Goal: Book appointment/travel/reservation

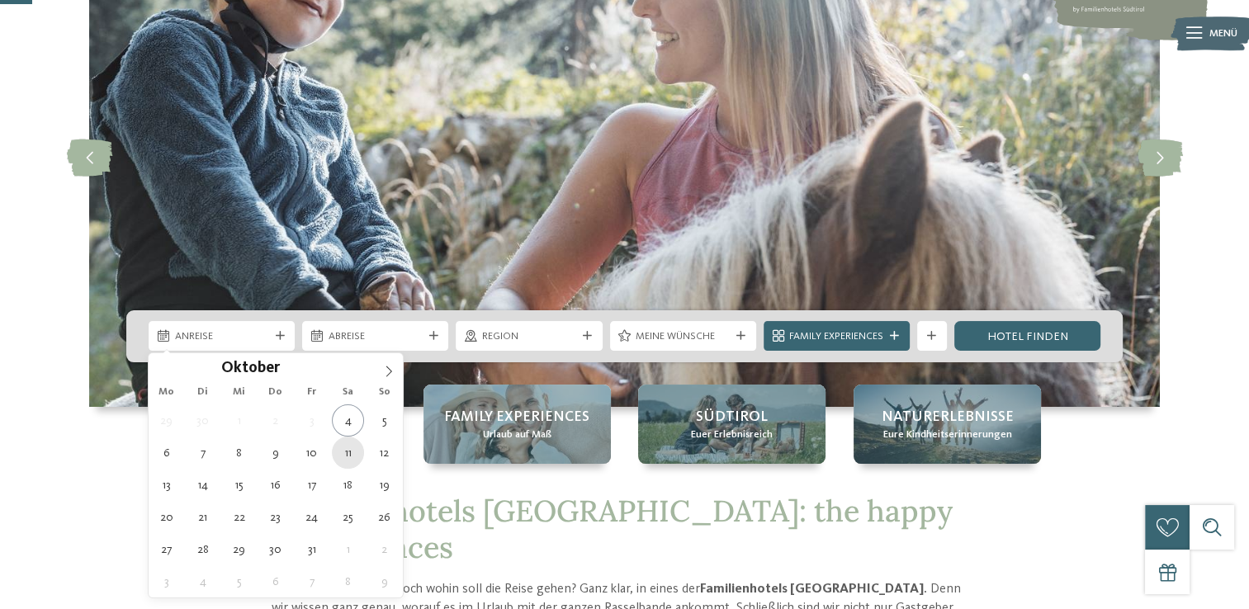
scroll to position [165, 0]
type div "[DATE]"
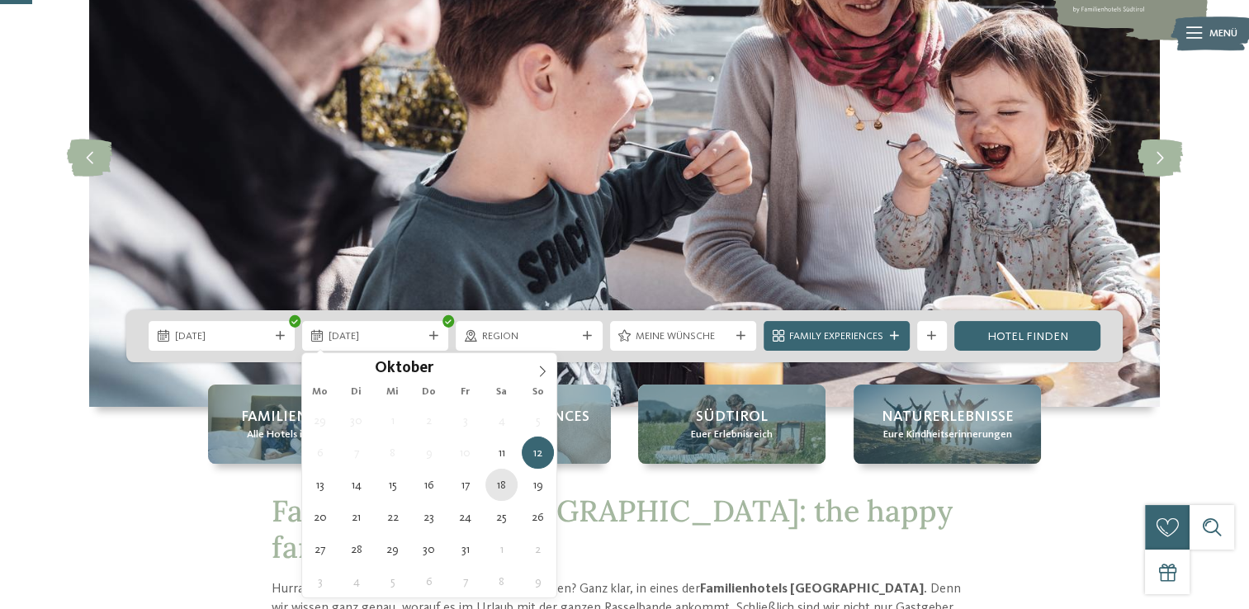
type div "[DATE]"
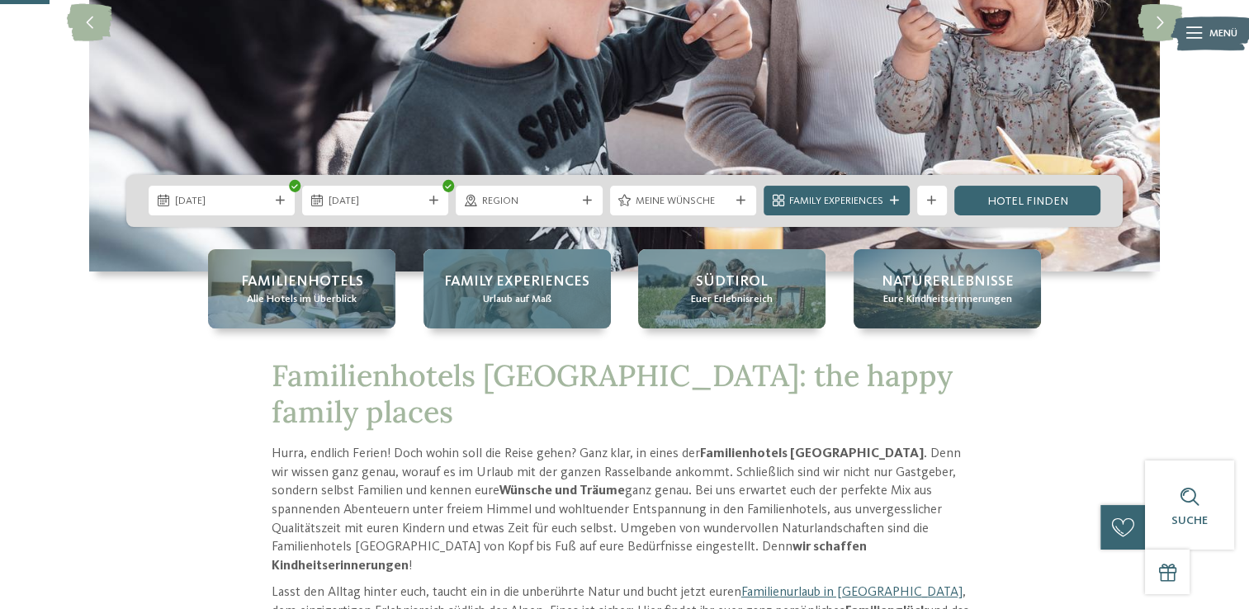
scroll to position [330, 0]
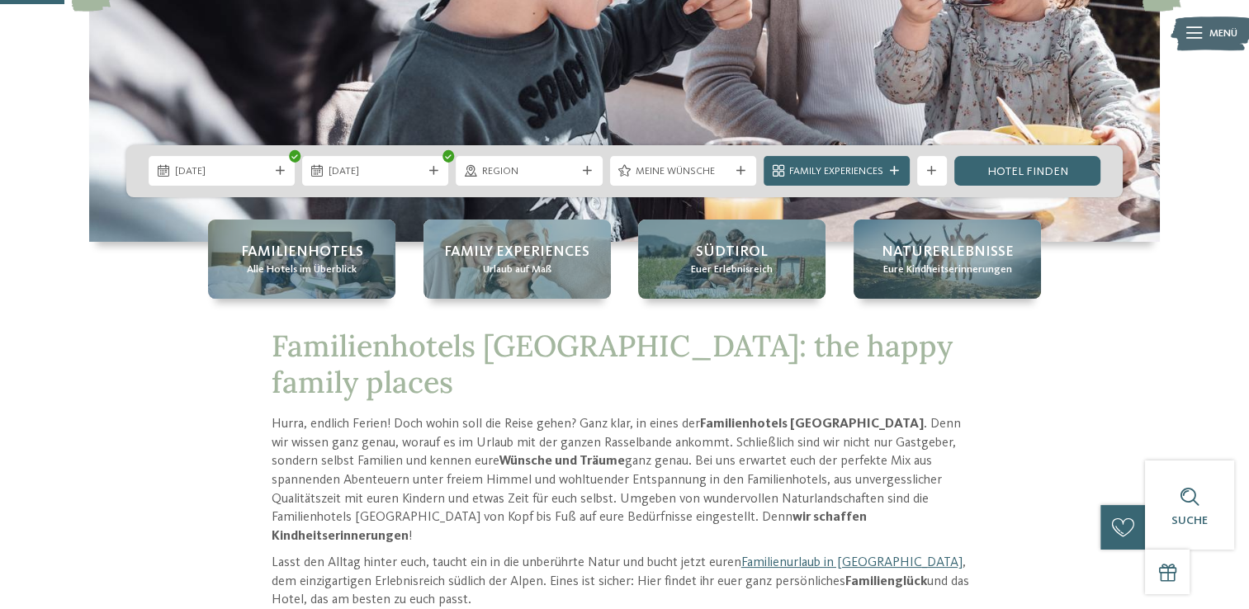
click at [581, 151] on div "[DATE] [DATE]" at bounding box center [624, 171] width 996 height 52
click at [582, 160] on div "Region" at bounding box center [529, 171] width 146 height 30
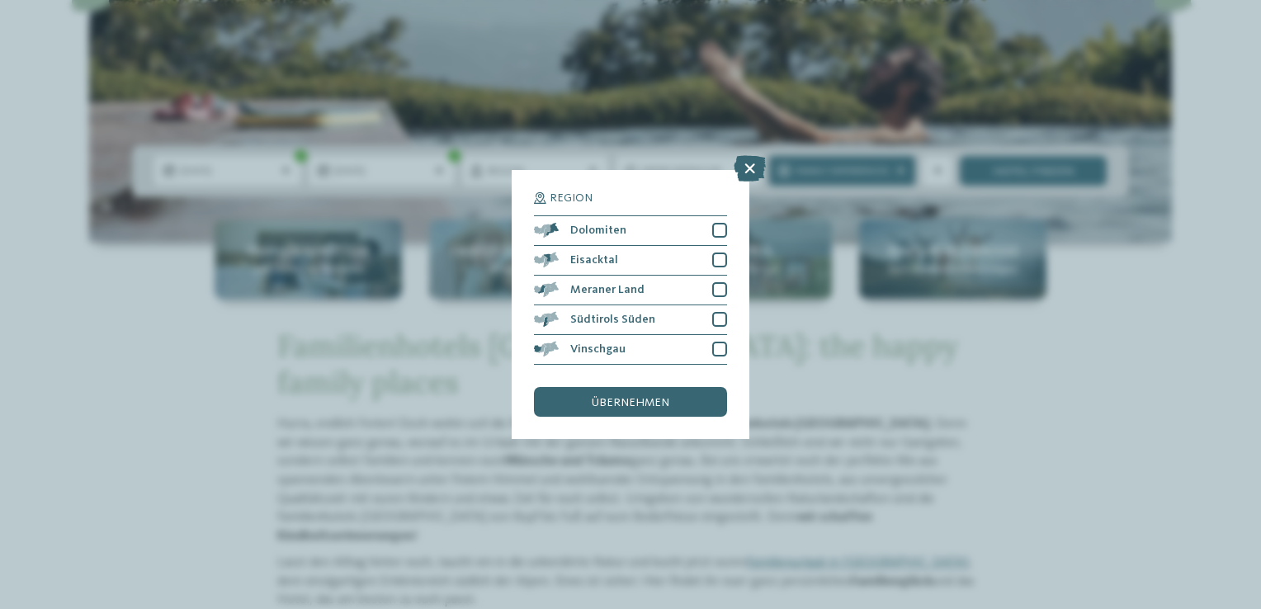
click at [1215, 406] on div "Region Dolomiten" at bounding box center [630, 304] width 1261 height 609
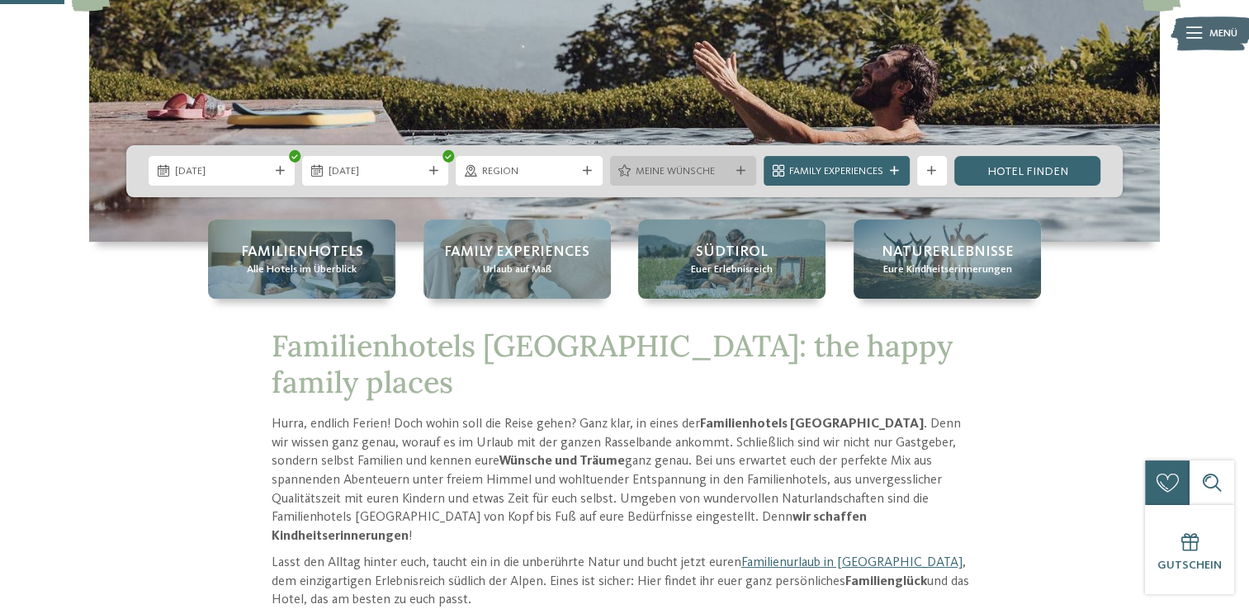
click at [742, 167] on icon at bounding box center [740, 171] width 9 height 9
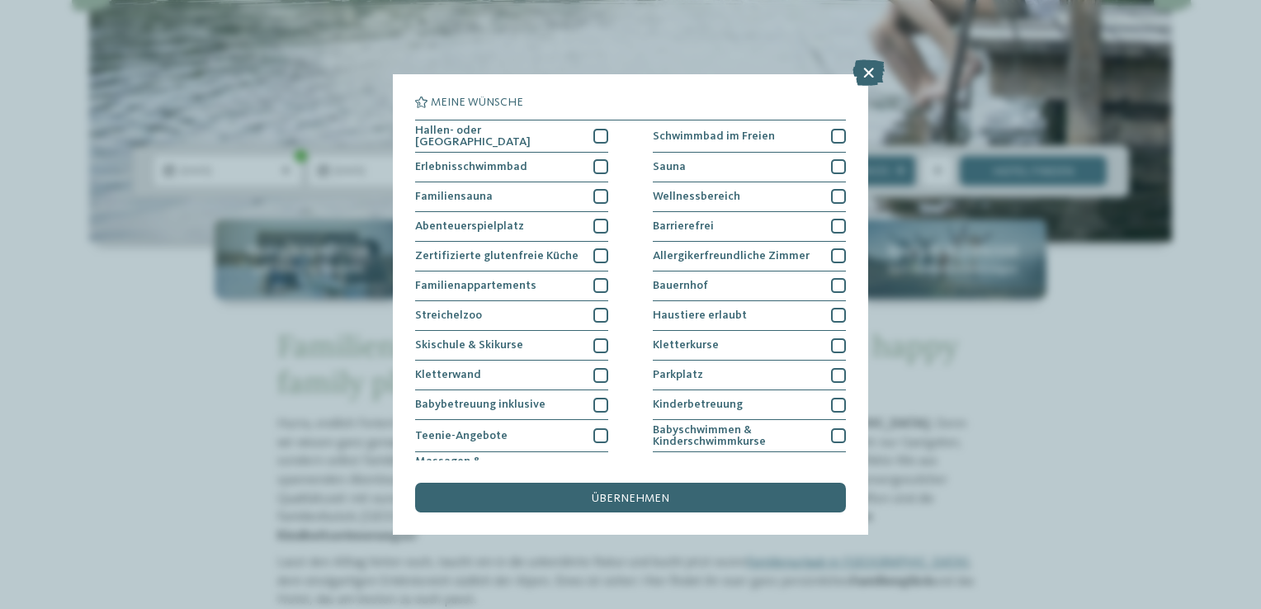
click at [1007, 386] on div "Meine Wünsche [GEOGRAPHIC_DATA] Schwimmbad im Freien" at bounding box center [630, 304] width 1261 height 609
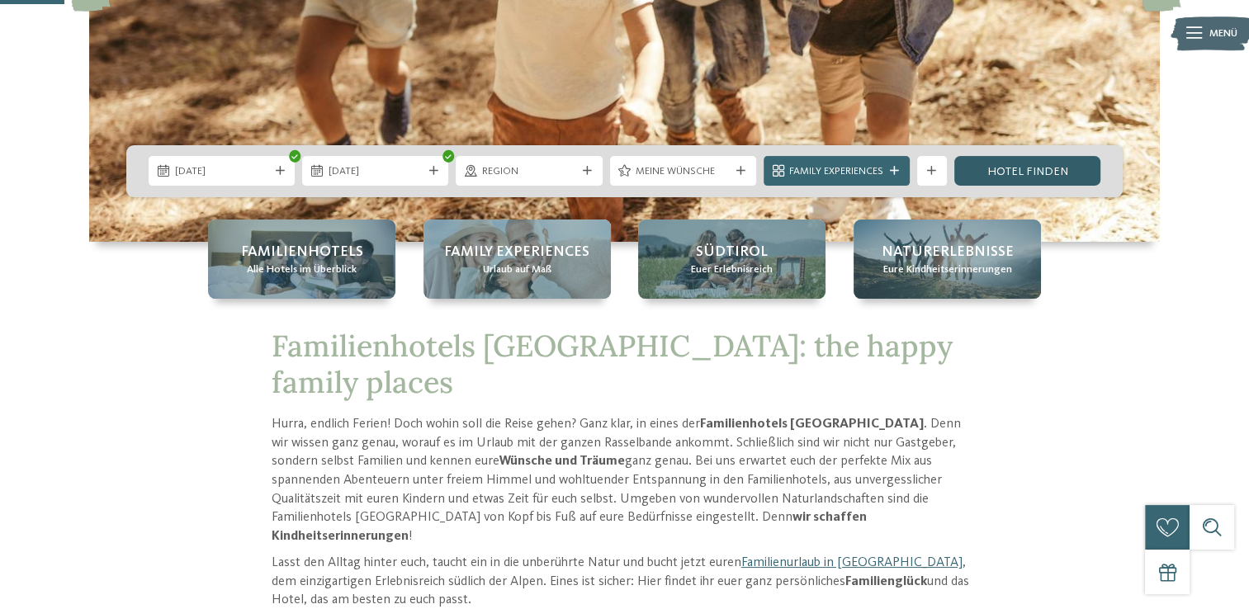
click at [1010, 173] on link "Hotel finden" at bounding box center [1027, 171] width 146 height 30
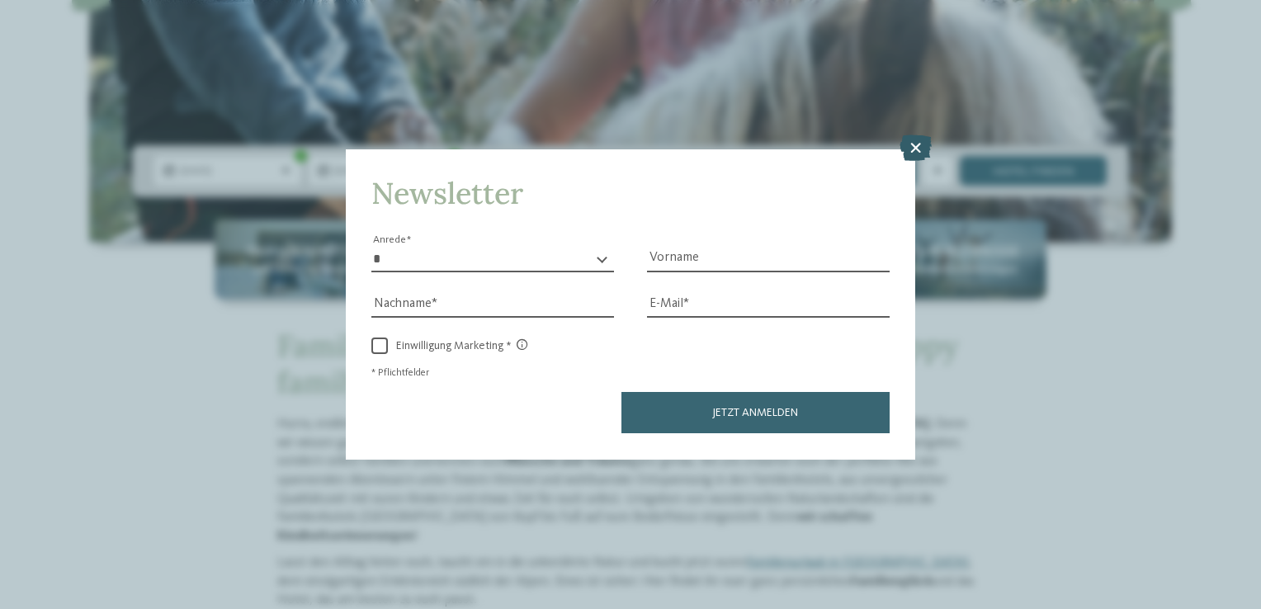
click at [915, 153] on icon at bounding box center [916, 148] width 32 height 26
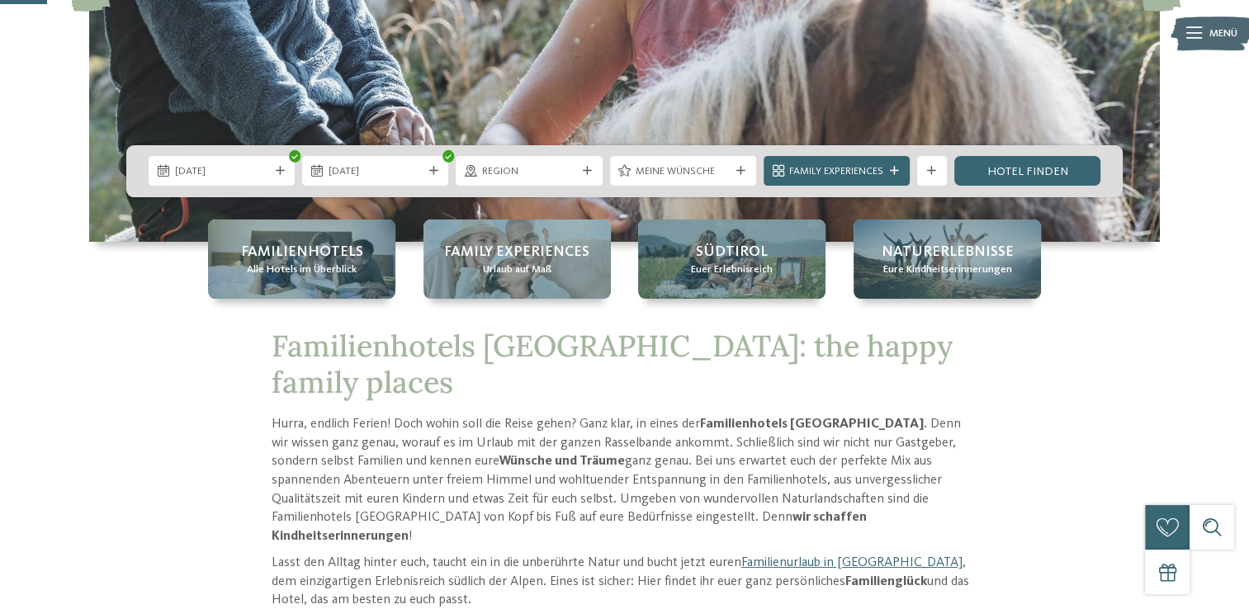
scroll to position [0, 0]
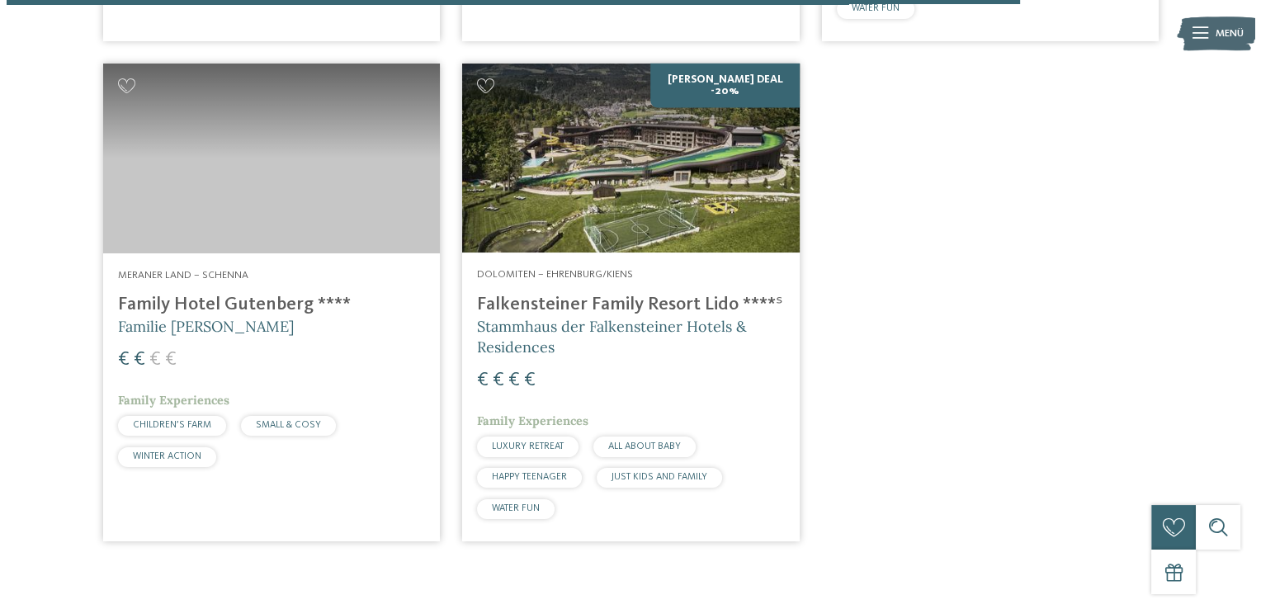
scroll to position [3449, 0]
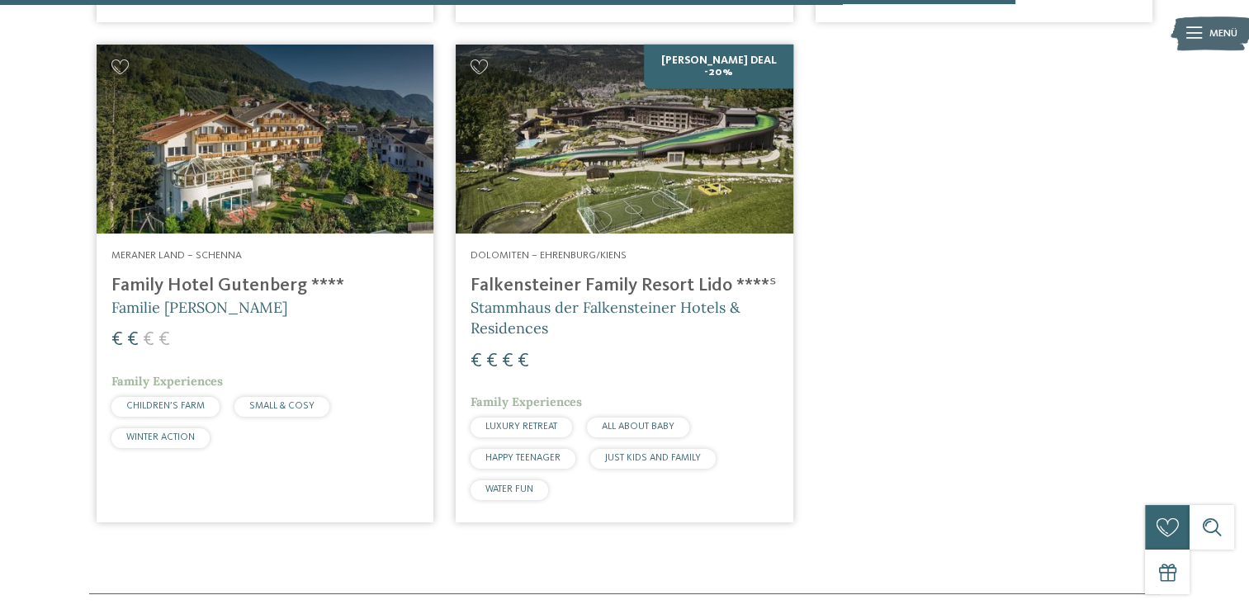
click at [551, 163] on img at bounding box center [624, 140] width 337 height 190
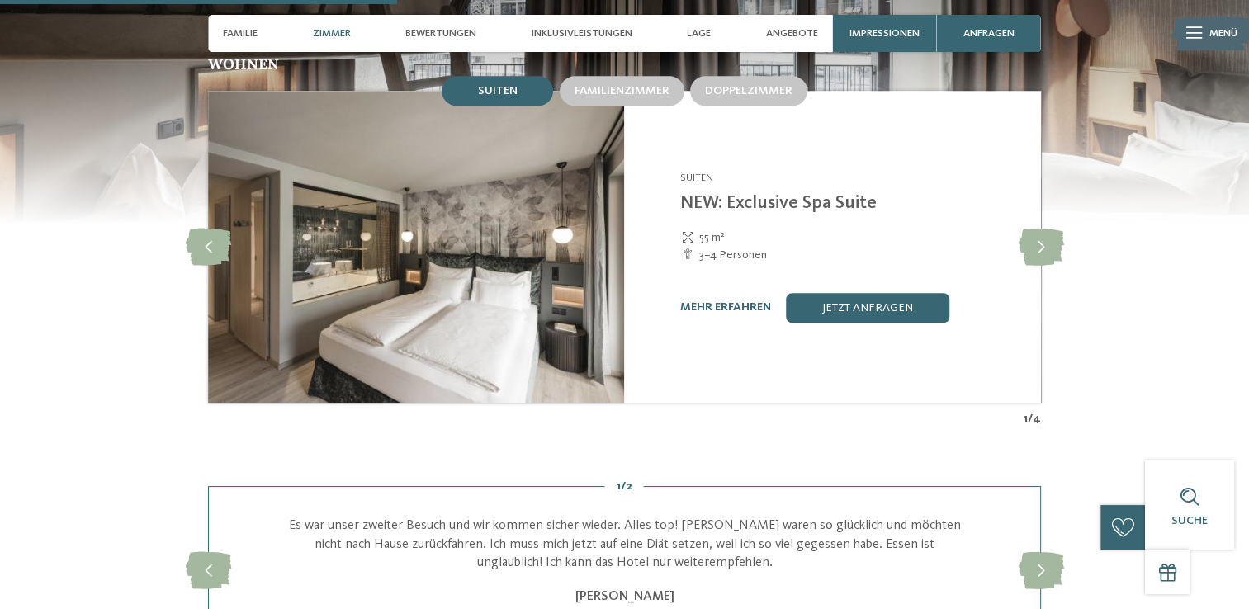
scroll to position [1816, 0]
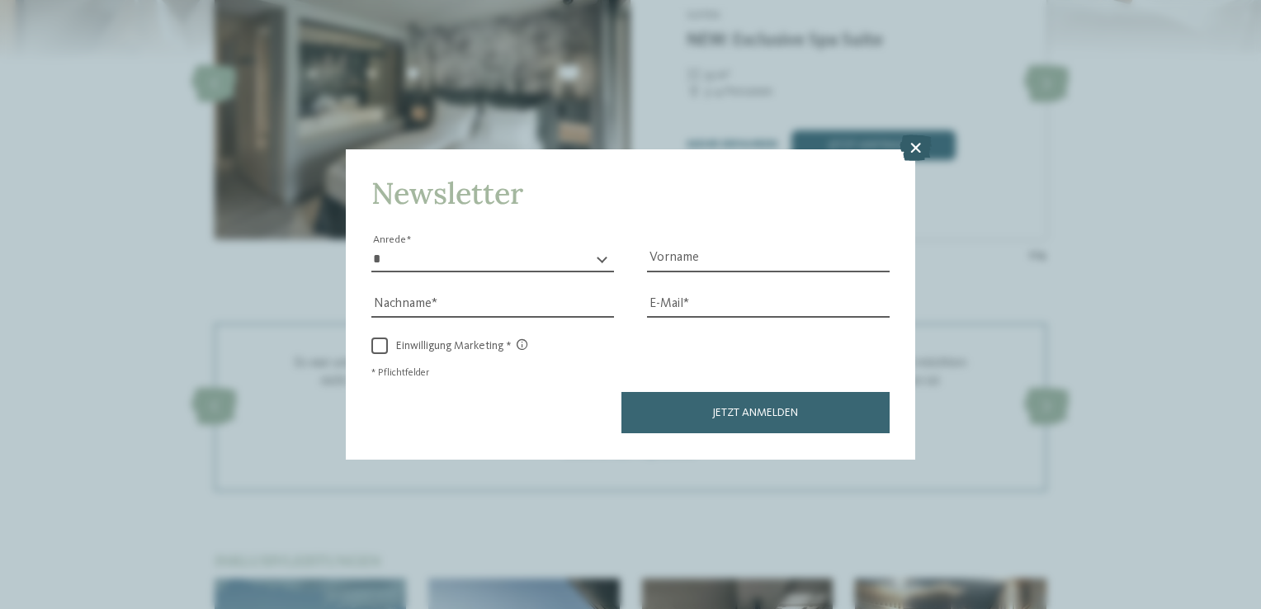
click at [914, 144] on icon at bounding box center [916, 148] width 32 height 26
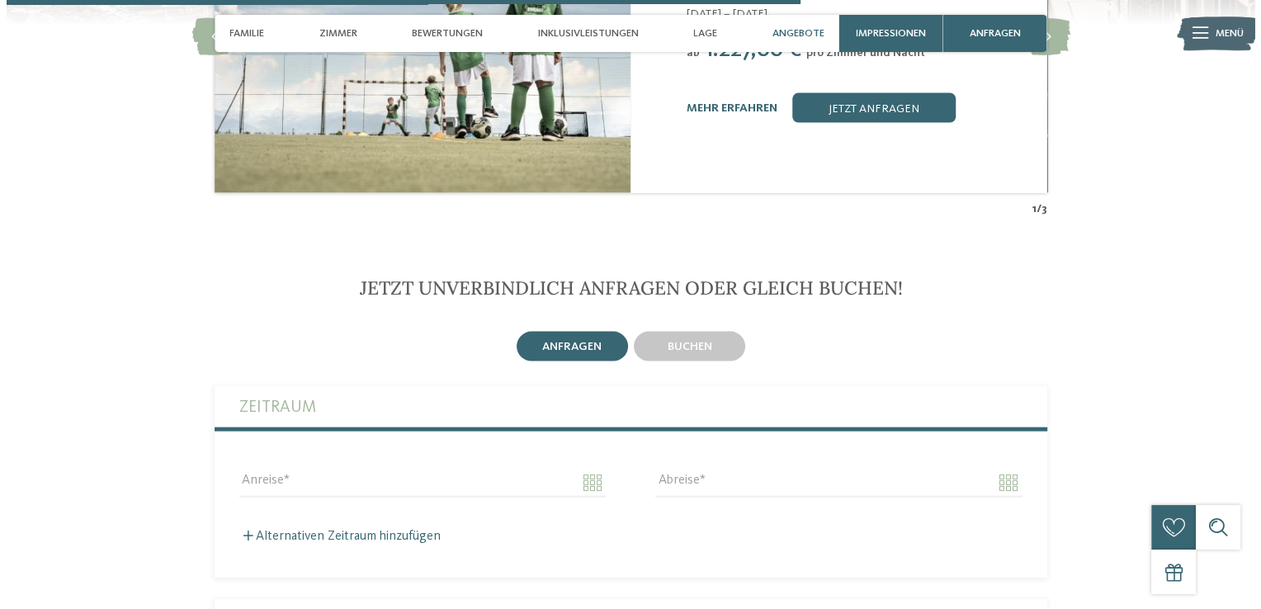
scroll to position [3301, 0]
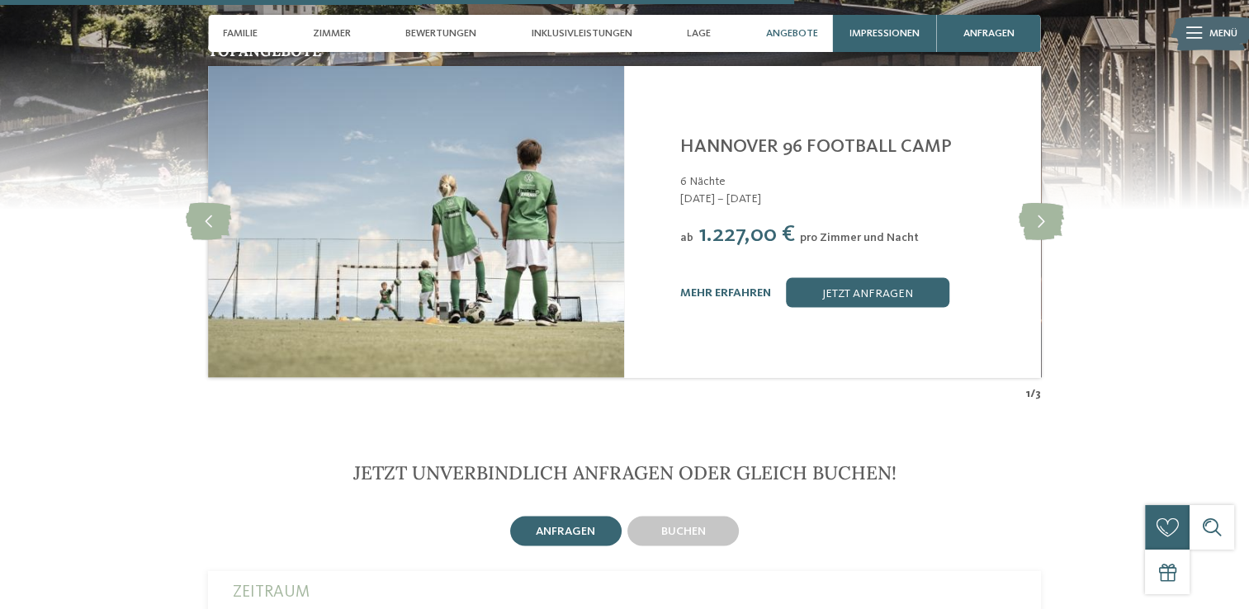
click at [563, 123] on img at bounding box center [416, 222] width 416 height 312
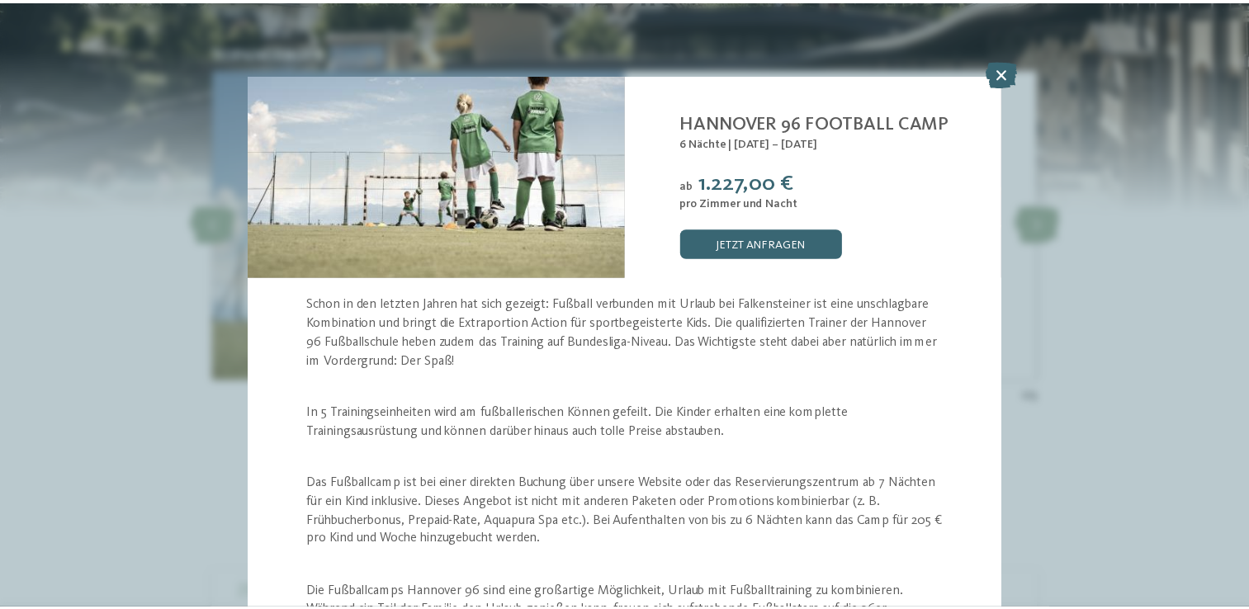
scroll to position [248, 0]
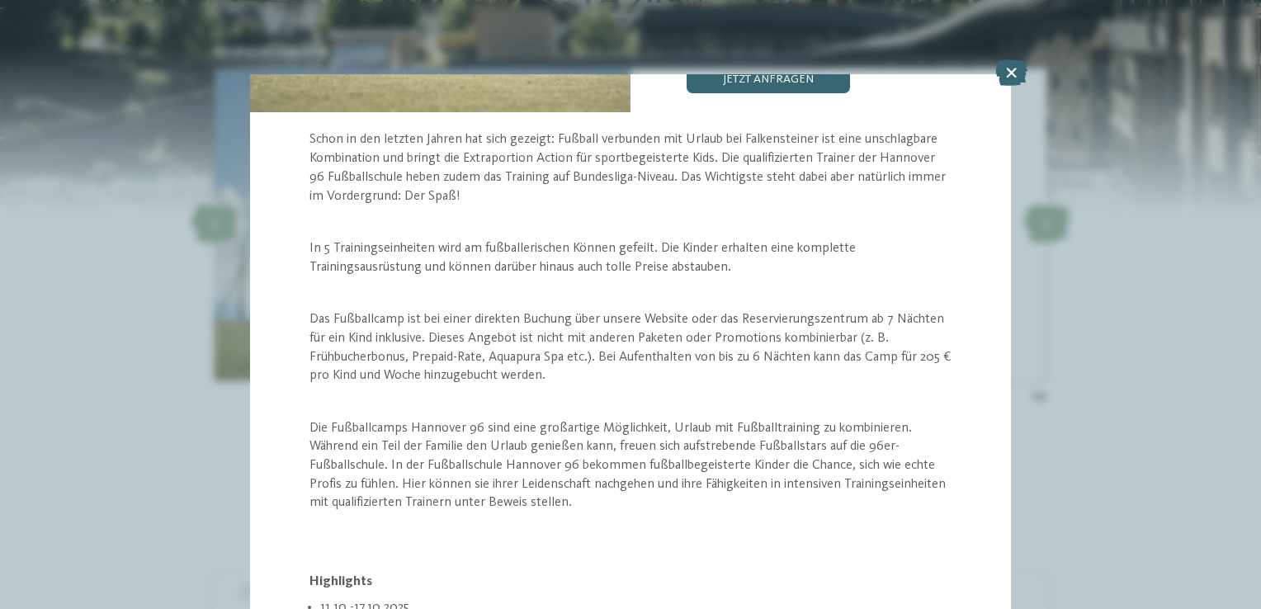
click at [89, 310] on div "Angebot 1 / 3 1" at bounding box center [630, 304] width 1261 height 609
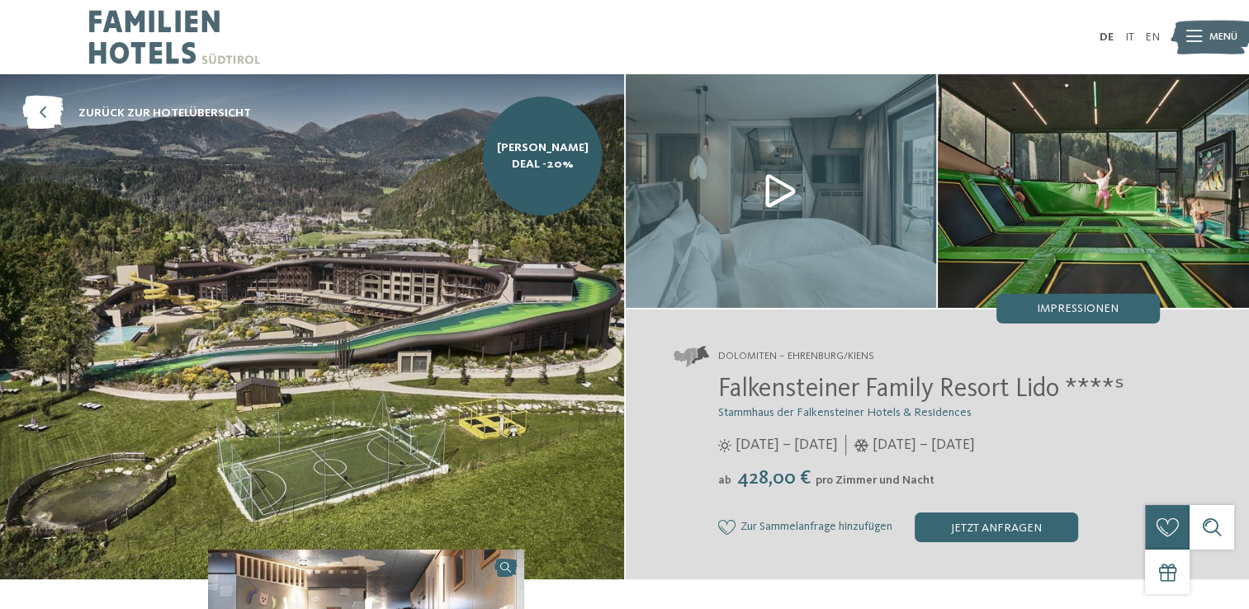
click at [1209, 32] on span "Menü" at bounding box center [1223, 37] width 28 height 15
